Goal: Task Accomplishment & Management: Complete application form

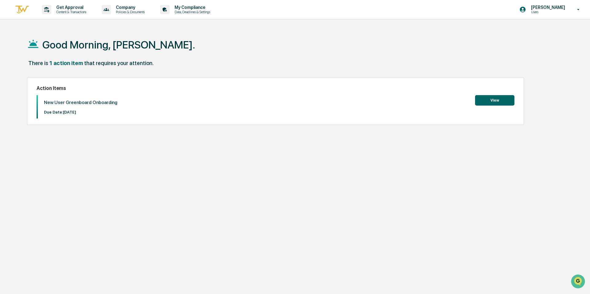
click at [501, 97] on button "View" at bounding box center [494, 100] width 39 height 10
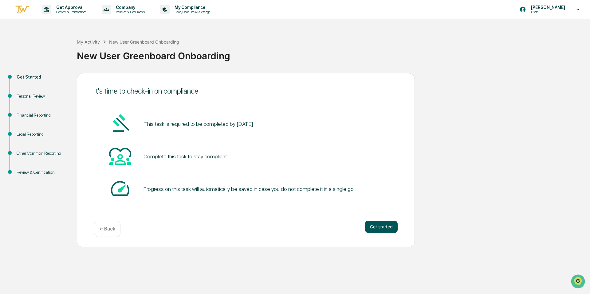
click at [375, 226] on button "Get started" at bounding box center [381, 227] width 33 height 12
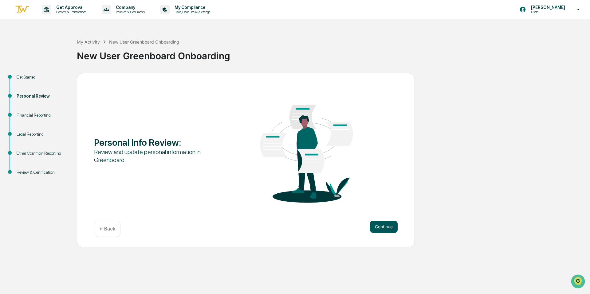
click at [374, 227] on button "Continue" at bounding box center [384, 227] width 28 height 12
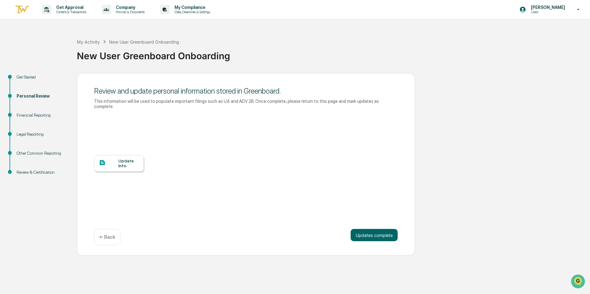
click at [113, 164] on div at bounding box center [108, 163] width 19 height 8
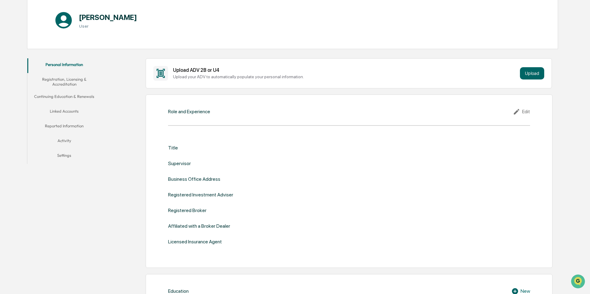
scroll to position [86, 0]
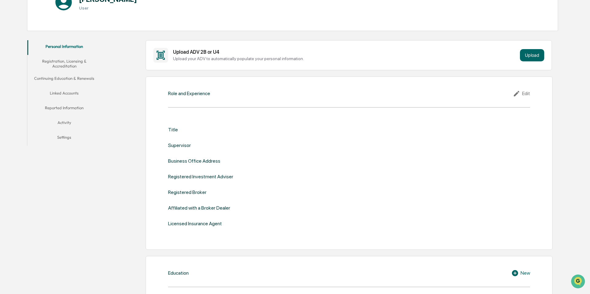
click at [183, 100] on div "Role and Experience Edit Title Supervisor Business Office Address Registered In…" at bounding box center [349, 163] width 406 height 174
click at [199, 161] on div "Business Office Address" at bounding box center [194, 161] width 52 height 6
click at [525, 94] on div "Edit" at bounding box center [521, 93] width 17 height 7
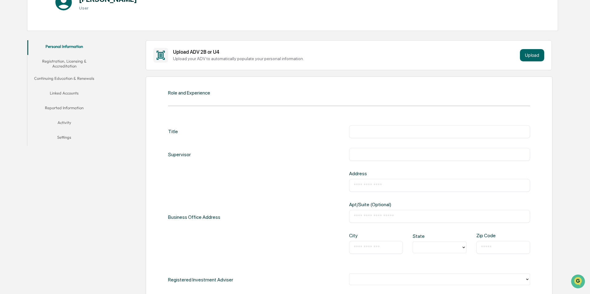
click at [373, 133] on input "text" at bounding box center [440, 132] width 172 height 6
type input "*"
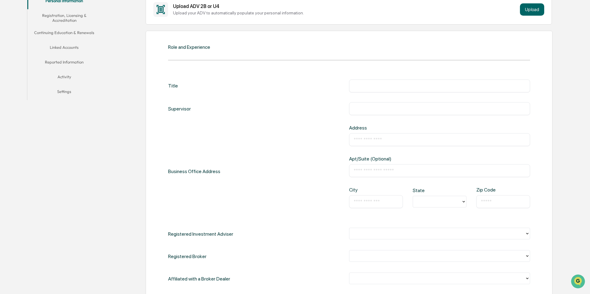
scroll to position [140, 0]
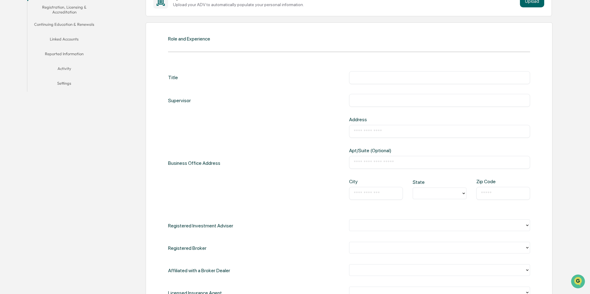
click at [359, 100] on input "text" at bounding box center [440, 100] width 172 height 6
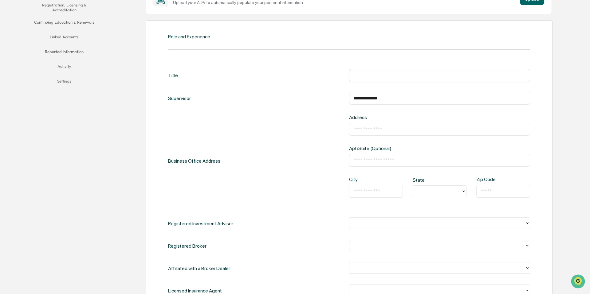
type input "**********"
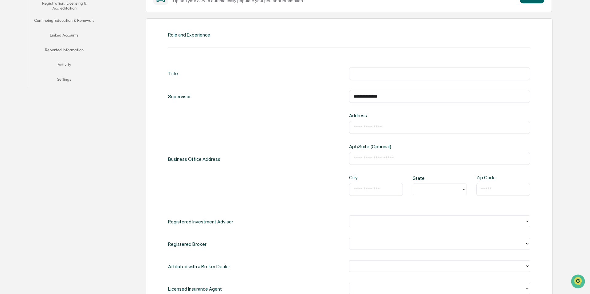
click at [405, 129] on input "text" at bounding box center [440, 127] width 172 height 6
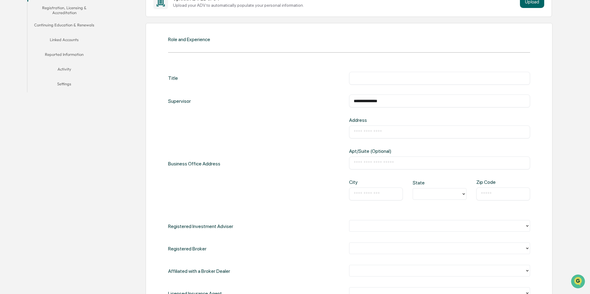
scroll to position [139, 0]
type input "**********"
click at [373, 194] on input "text" at bounding box center [376, 194] width 45 height 6
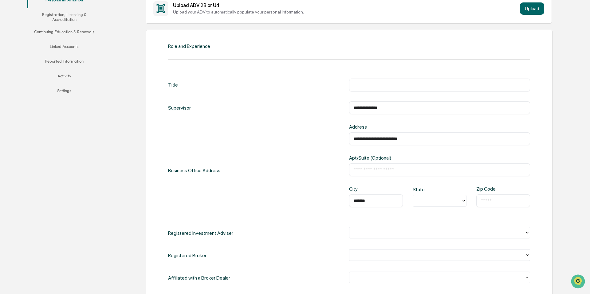
type input "*******"
click at [454, 199] on div at bounding box center [437, 201] width 42 height 7
type input "*"
click at [429, 254] on div "LA" at bounding box center [440, 251] width 54 height 12
click at [488, 199] on input "text" at bounding box center [503, 201] width 45 height 6
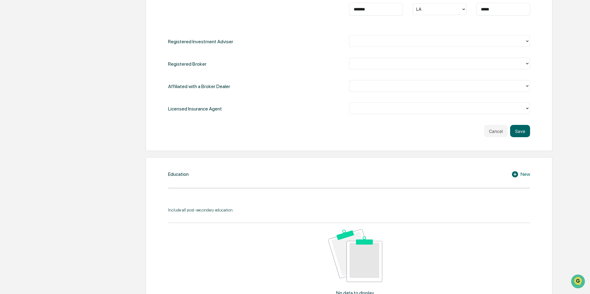
scroll to position [327, 0]
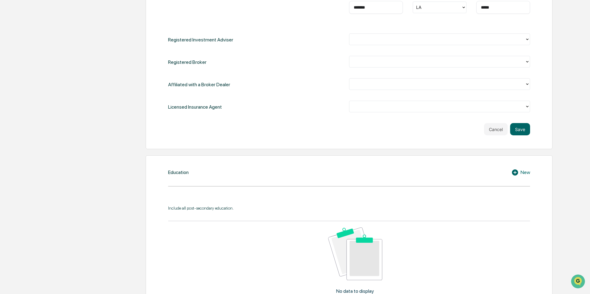
type input "*****"
click at [513, 172] on icon at bounding box center [515, 173] width 6 height 6
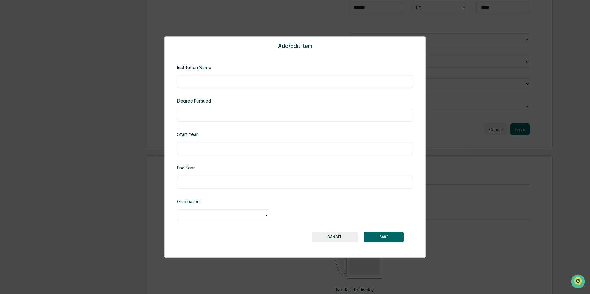
click at [226, 88] on div "​" at bounding box center [295, 81] width 236 height 13
click at [222, 85] on div "​" at bounding box center [295, 81] width 236 height 13
click at [211, 77] on div "​" at bounding box center [295, 81] width 236 height 13
click at [206, 83] on input "text" at bounding box center [295, 82] width 227 height 6
type input "**********"
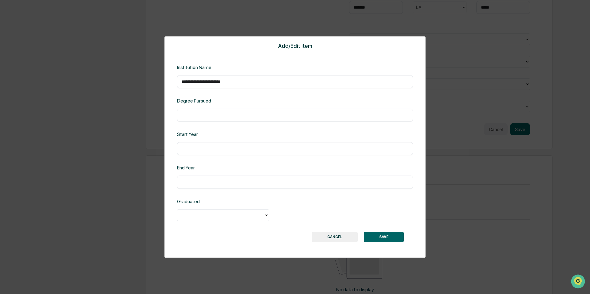
click at [239, 114] on input "text" at bounding box center [295, 115] width 227 height 6
type input "**********"
click at [247, 150] on input "text" at bounding box center [295, 149] width 227 height 6
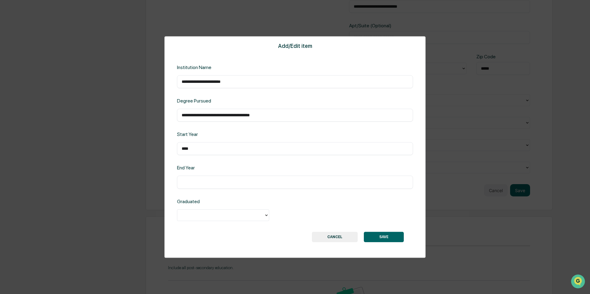
scroll to position [257, 0]
type input "****"
click at [247, 180] on input "text" at bounding box center [295, 182] width 227 height 6
type input "****"
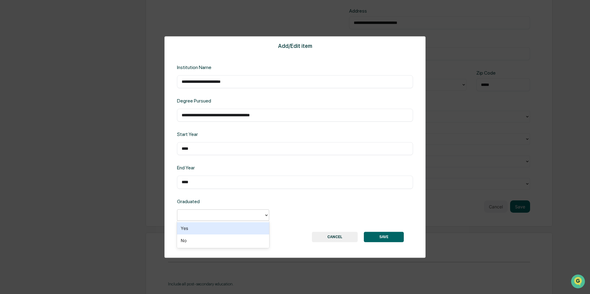
click at [252, 215] on div at bounding box center [220, 215] width 80 height 7
click at [245, 228] on div "Yes" at bounding box center [223, 228] width 92 height 12
click at [371, 238] on button "SAVE" at bounding box center [384, 237] width 40 height 10
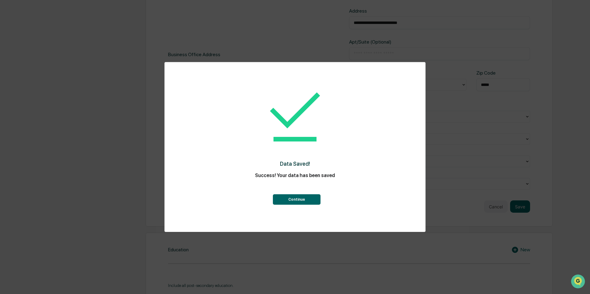
click at [301, 197] on button "Continue" at bounding box center [297, 199] width 48 height 10
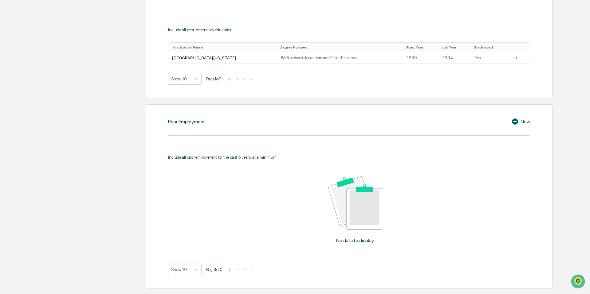
scroll to position [506, 0]
click at [516, 120] on icon at bounding box center [515, 121] width 6 height 6
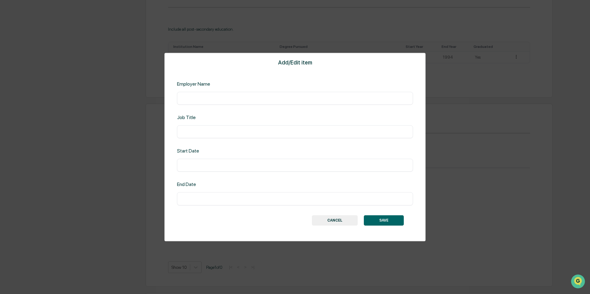
click at [189, 105] on div "​" at bounding box center [295, 98] width 236 height 13
click at [189, 104] on div "​" at bounding box center [295, 98] width 236 height 13
click at [188, 100] on input "text" at bounding box center [295, 98] width 227 height 6
type input "**********"
click at [214, 133] on input "text" at bounding box center [295, 132] width 227 height 6
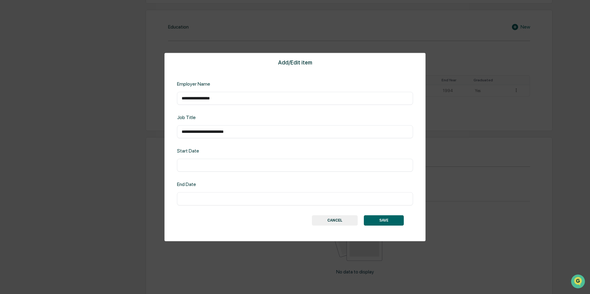
scroll to position [470, 0]
type input "**********"
click at [208, 168] on div "​" at bounding box center [295, 165] width 236 height 13
click at [203, 164] on input "text" at bounding box center [295, 166] width 227 height 6
type input "*"
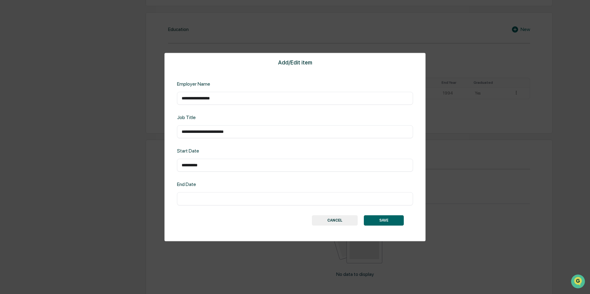
type input "**********"
click at [212, 199] on input "text" at bounding box center [295, 199] width 227 height 6
type input "*"
type input "**********"
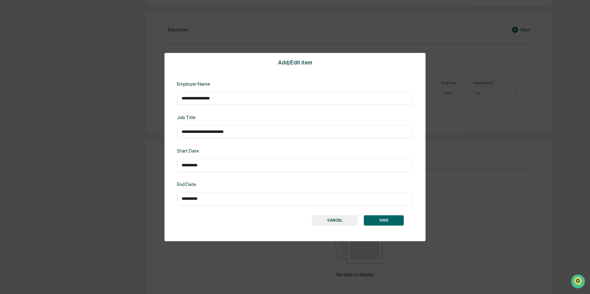
click at [394, 219] on button "SAVE" at bounding box center [384, 220] width 40 height 10
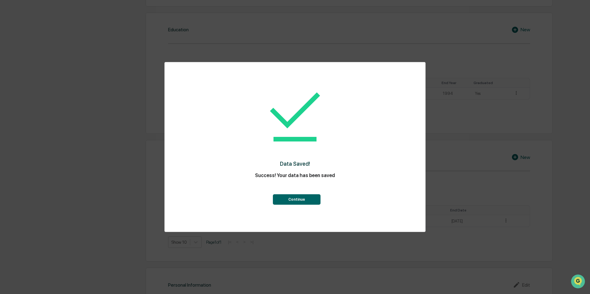
click at [310, 197] on button "Continue" at bounding box center [297, 199] width 48 height 10
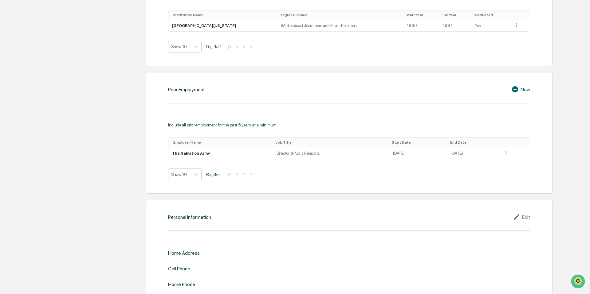
scroll to position [556, 0]
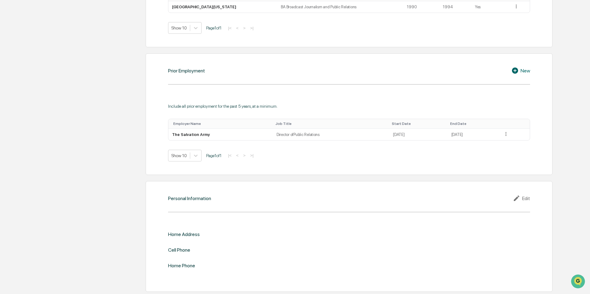
click at [520, 199] on icon at bounding box center [517, 198] width 9 height 7
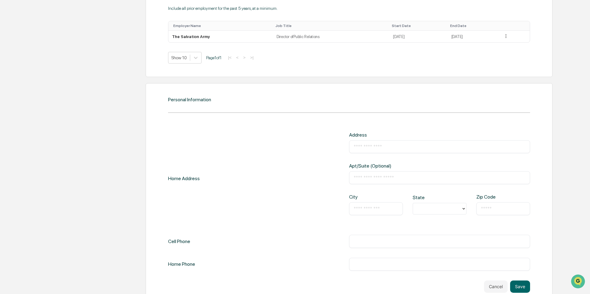
scroll to position [668, 0]
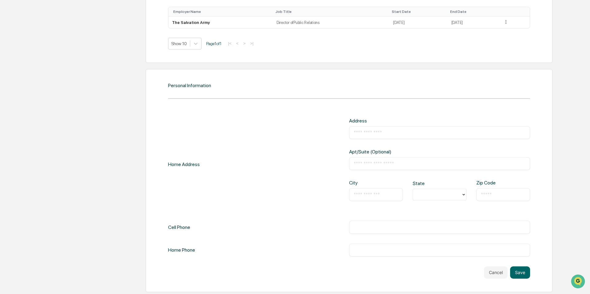
click at [359, 229] on input "text" at bounding box center [440, 227] width 172 height 6
type input "**********"
click at [519, 274] on button "Save" at bounding box center [520, 273] width 20 height 12
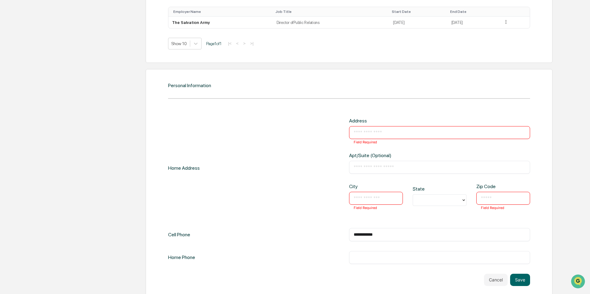
click at [360, 123] on div "Address ​ Field Required" at bounding box center [439, 130] width 181 height 25
click at [364, 131] on input "text" at bounding box center [440, 133] width 172 height 6
type input "*"
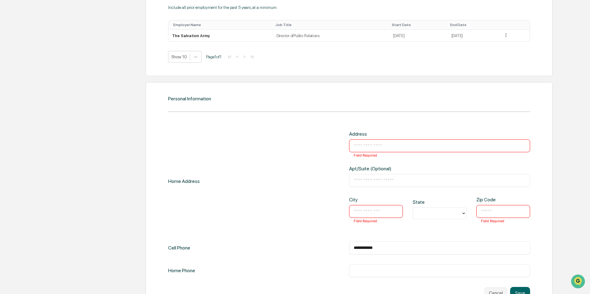
scroll to position [653, 0]
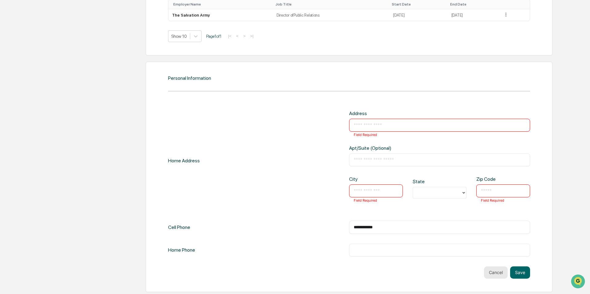
click at [495, 273] on button "Cancel" at bounding box center [496, 273] width 24 height 12
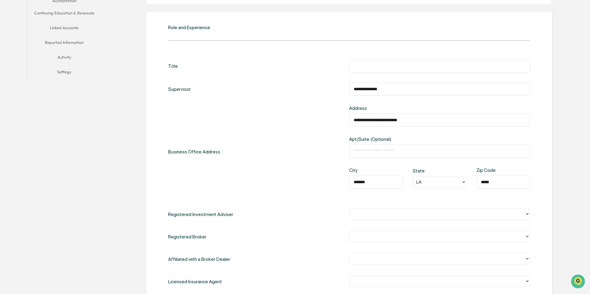
scroll to position [0, 0]
